Goal: Task Accomplishment & Management: Use online tool/utility

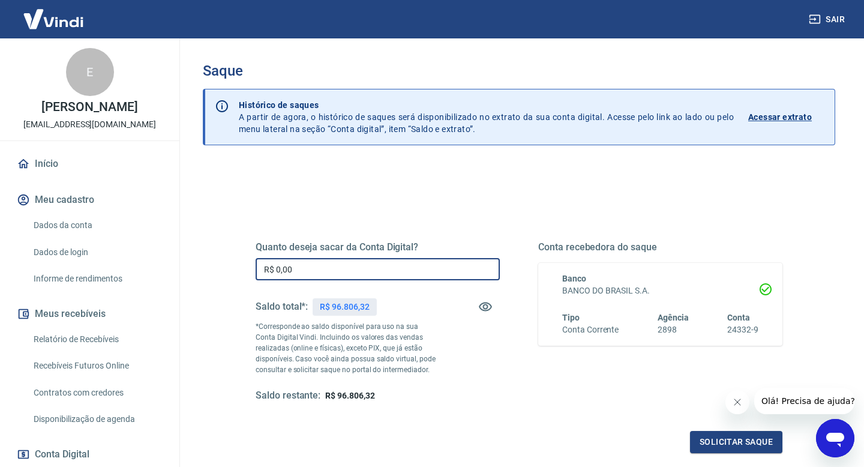
click at [343, 271] on input "R$ 0,00" at bounding box center [378, 269] width 244 height 22
type input "R$ 50.000,00"
click at [714, 441] on button "Solicitar saque" at bounding box center [736, 442] width 92 height 22
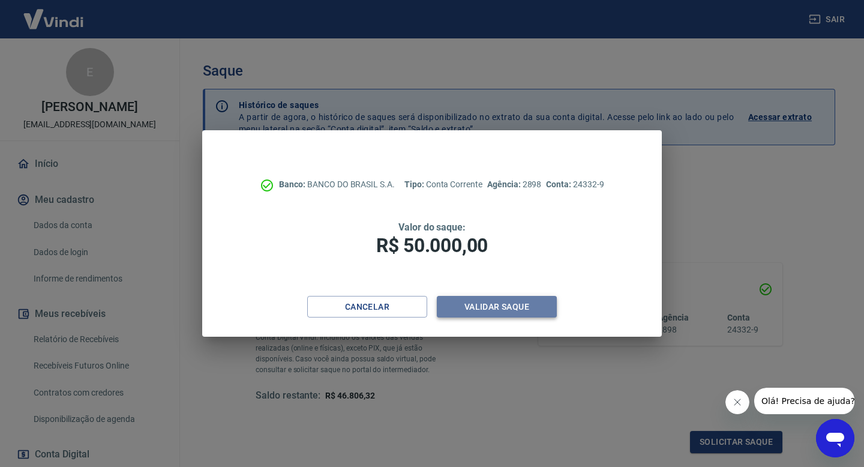
click at [518, 310] on button "Validar saque" at bounding box center [497, 307] width 120 height 22
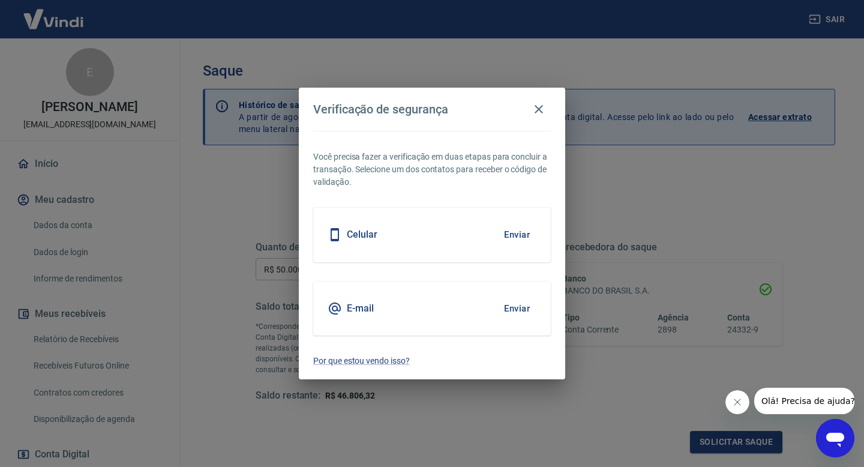
click at [517, 233] on button "Enviar" at bounding box center [517, 234] width 39 height 25
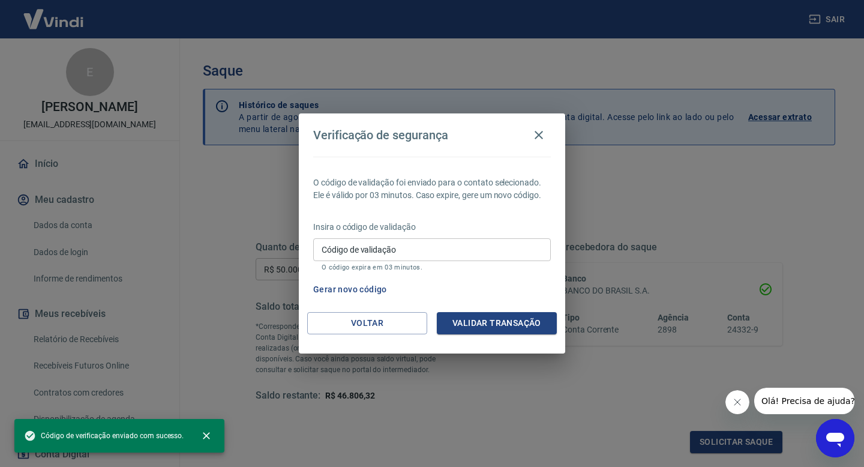
click at [450, 257] on input "Código de validação" at bounding box center [432, 249] width 238 height 22
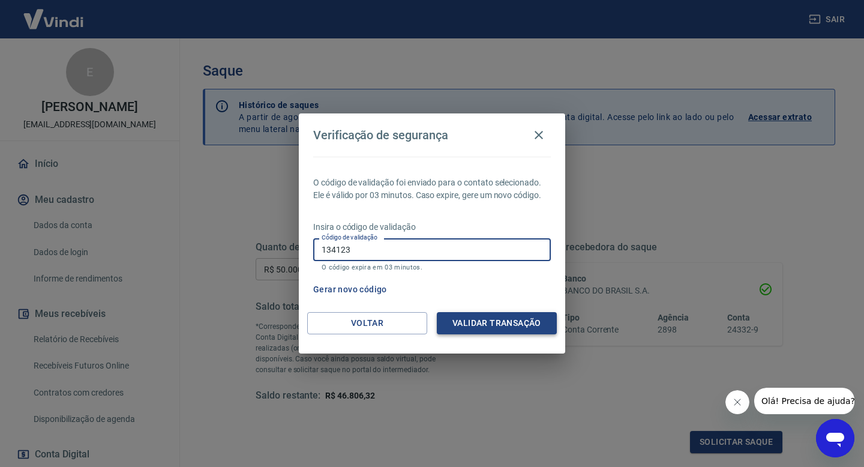
type input "134123"
click at [515, 319] on button "Validar transação" at bounding box center [497, 323] width 120 height 22
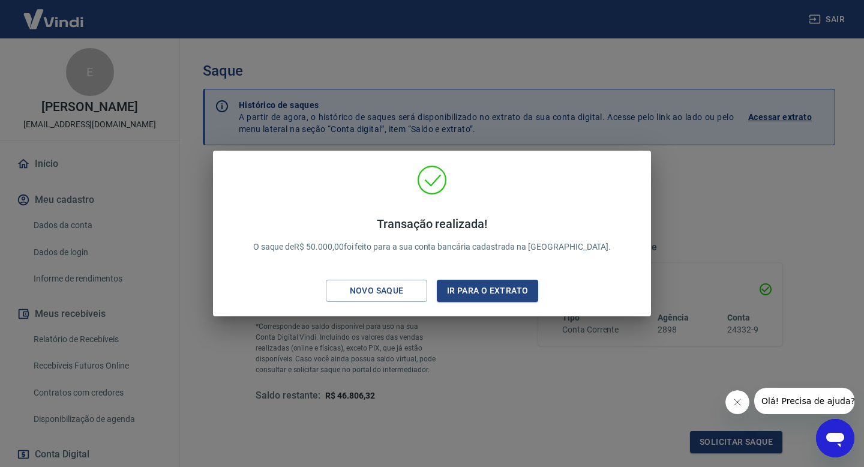
click at [490, 400] on div "Transação realizada! O saque de R$ 50.000,00 foi feito para a sua conta bancári…" at bounding box center [432, 233] width 864 height 467
